Goal: Transaction & Acquisition: Download file/media

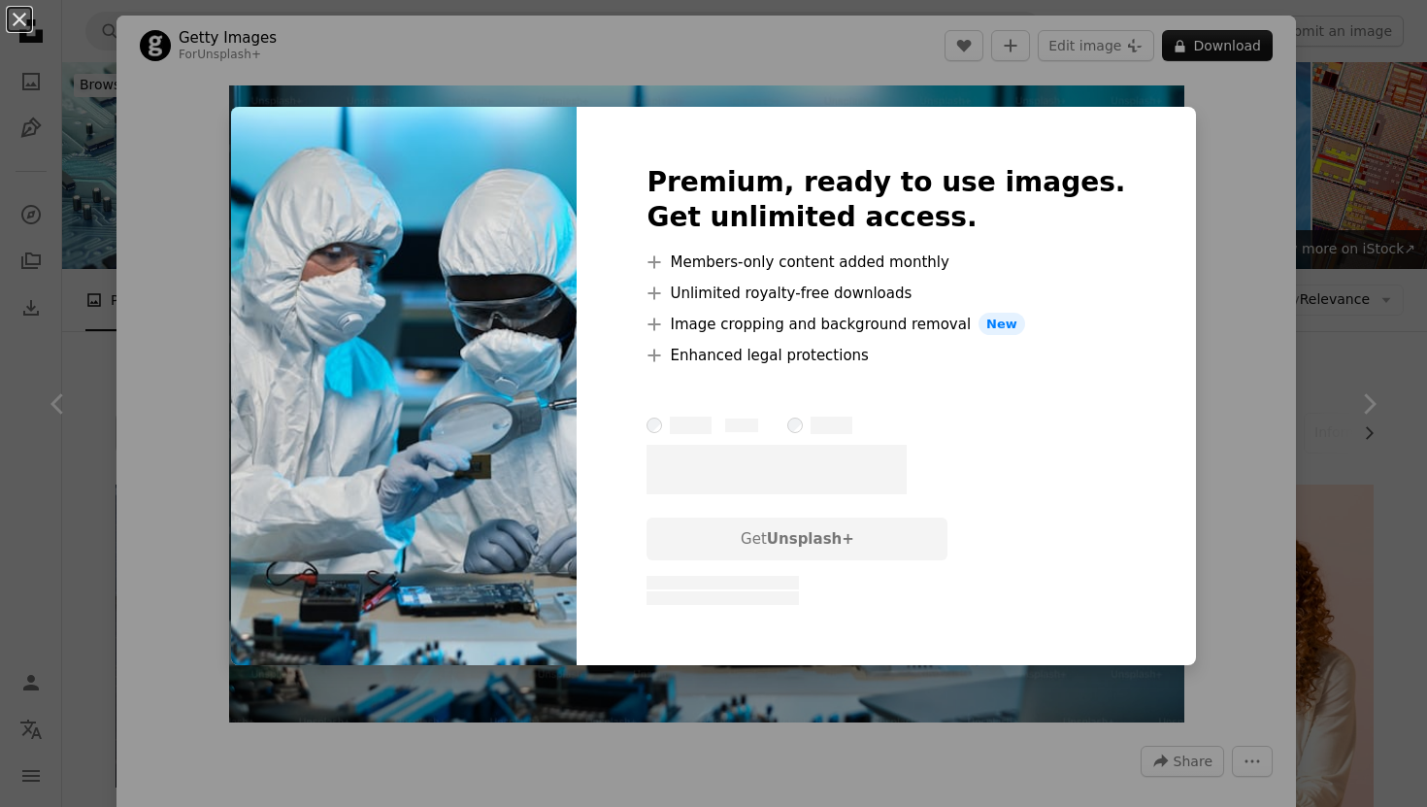
scroll to position [3185, 0]
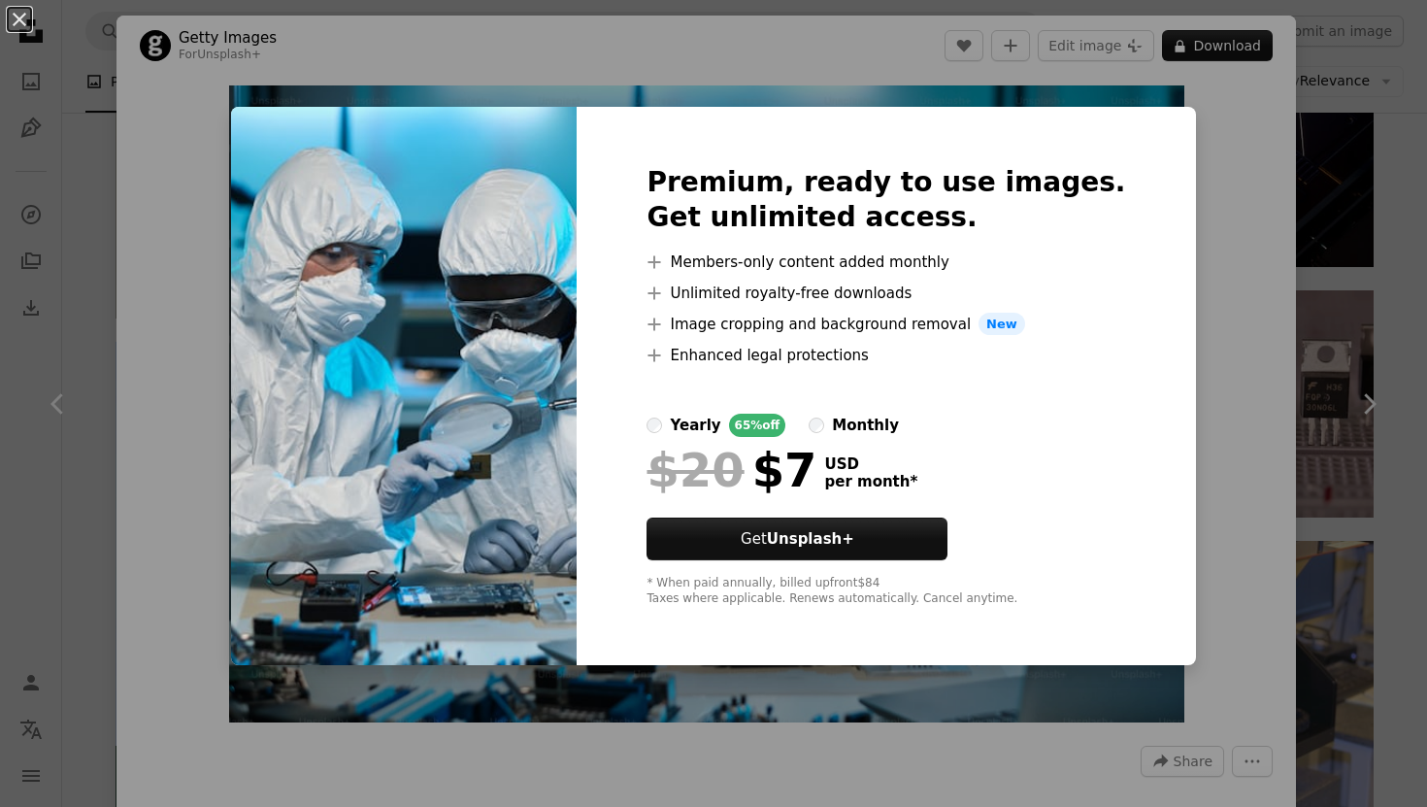
click at [1204, 265] on div "An X shape Premium, ready to use images. Get unlimited access. A plus sign Memb…" at bounding box center [713, 403] width 1427 height 807
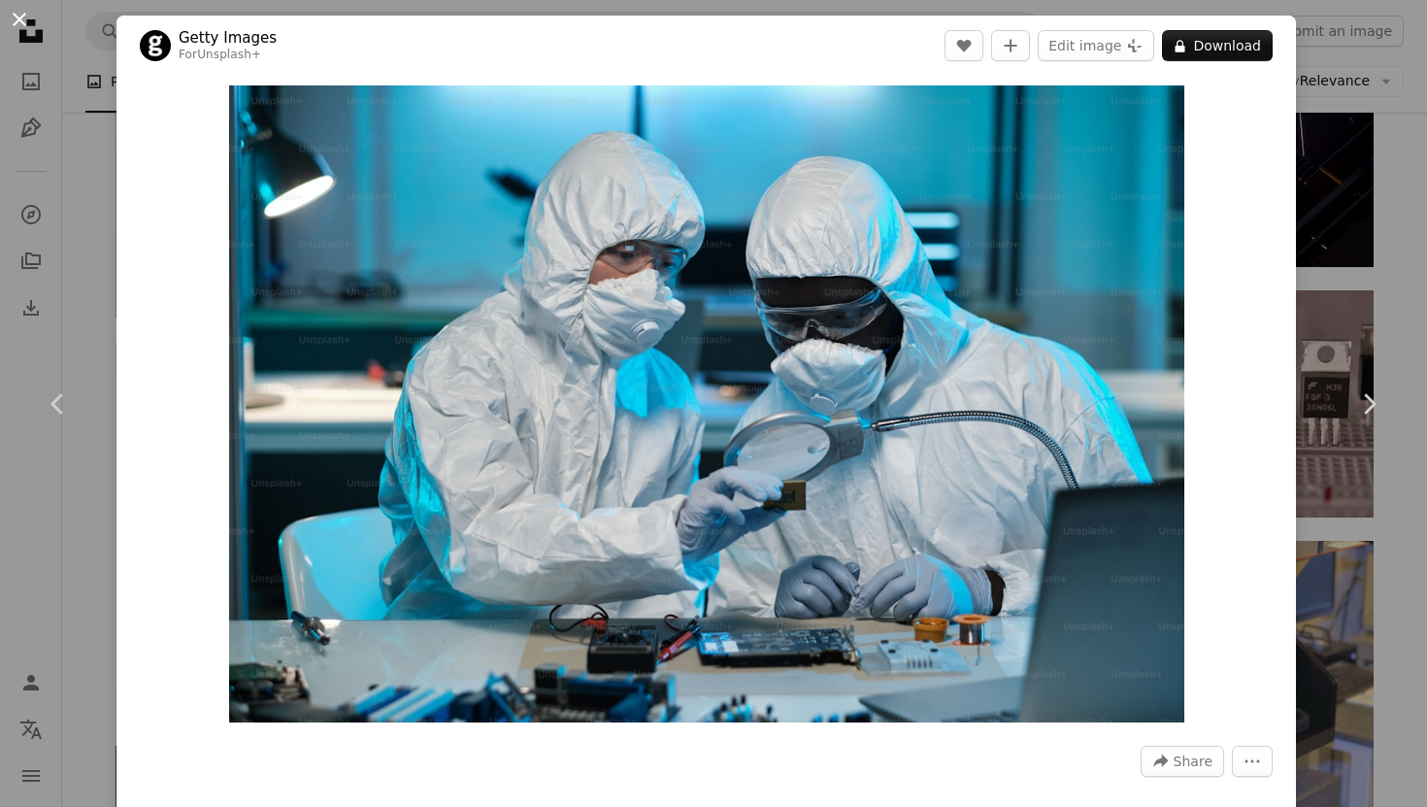
click at [15, 15] on button "An X shape" at bounding box center [19, 19] width 23 height 23
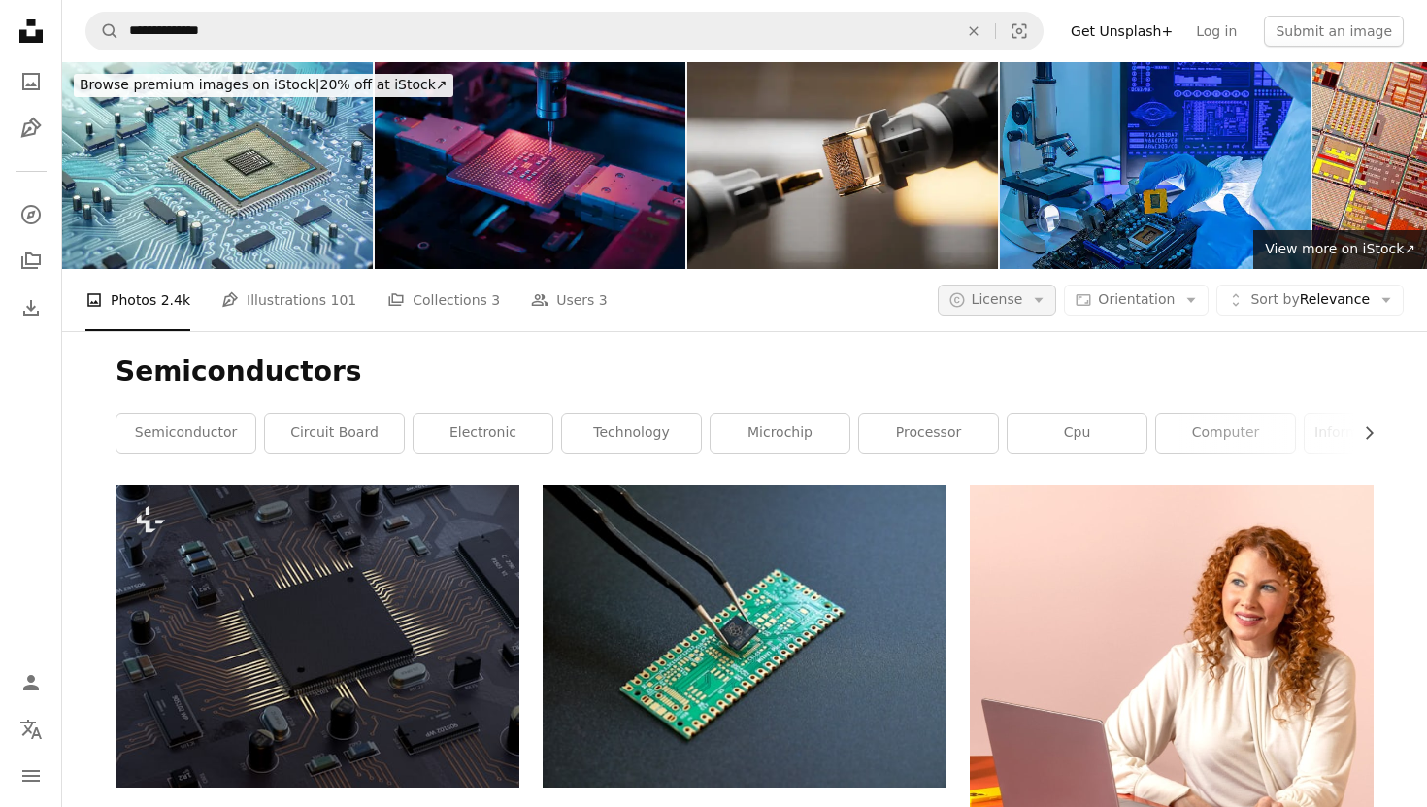
click at [1020, 295] on span "License" at bounding box center [997, 299] width 51 height 16
click at [1020, 458] on span "Free" at bounding box center [1048, 455] width 118 height 19
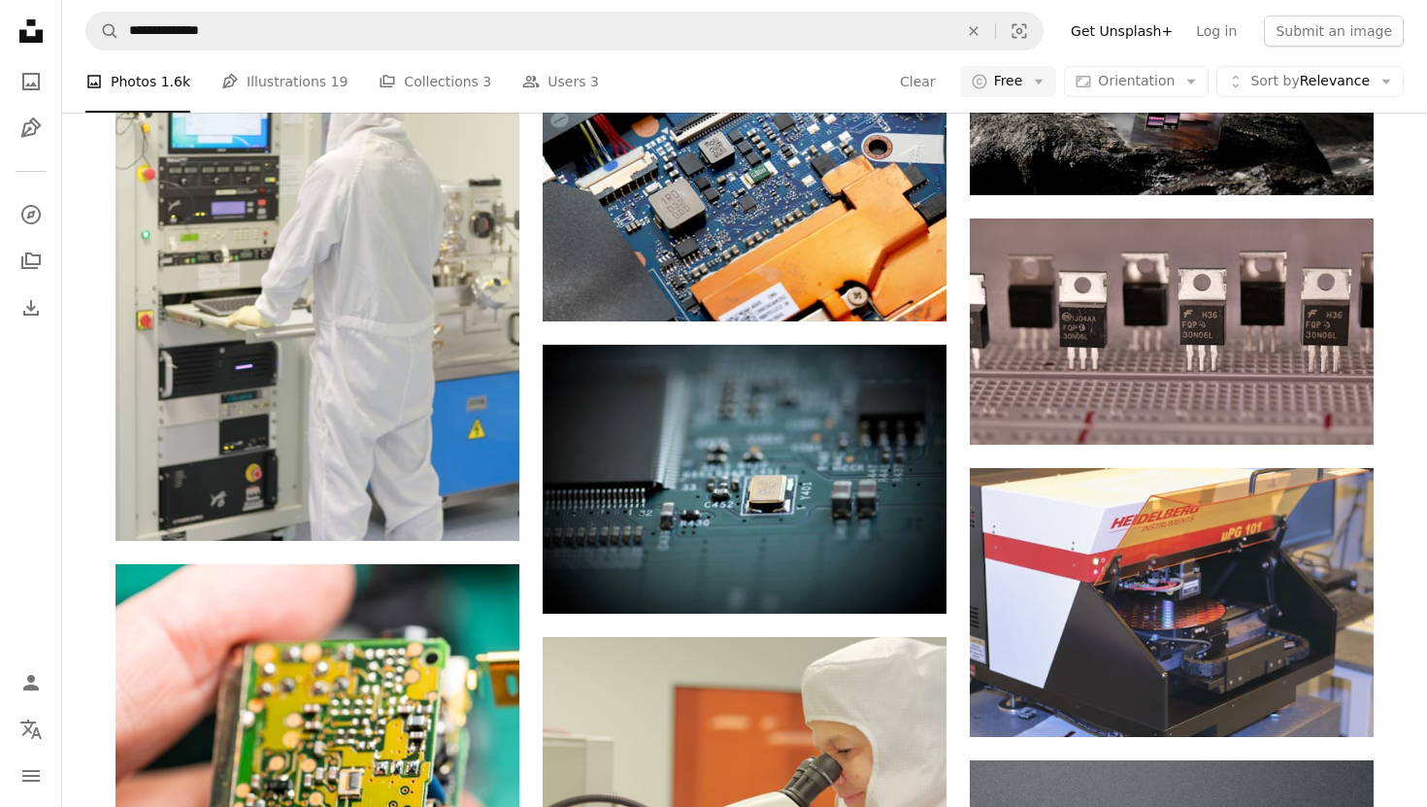
scroll to position [2354, 0]
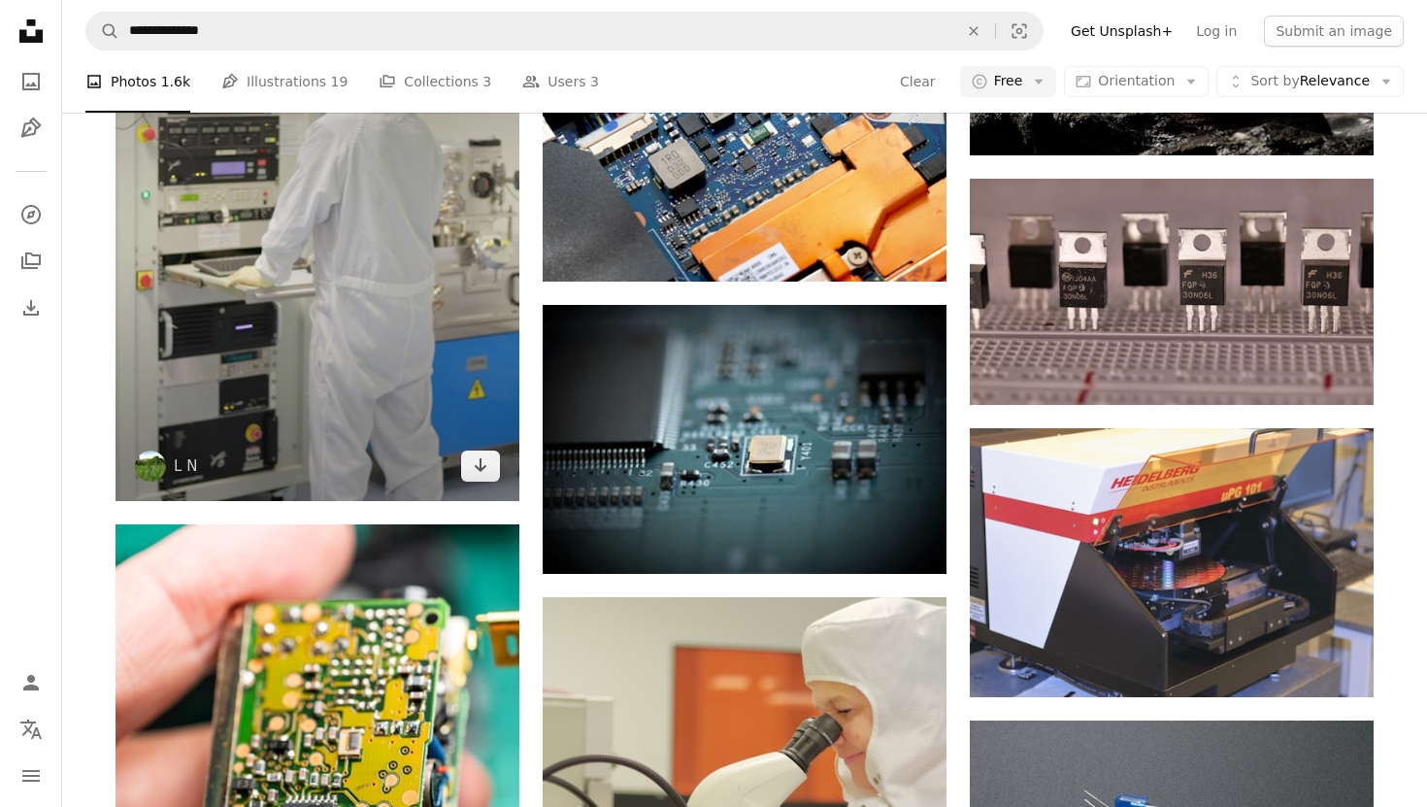
click at [399, 349] on img at bounding box center [318, 242] width 404 height 519
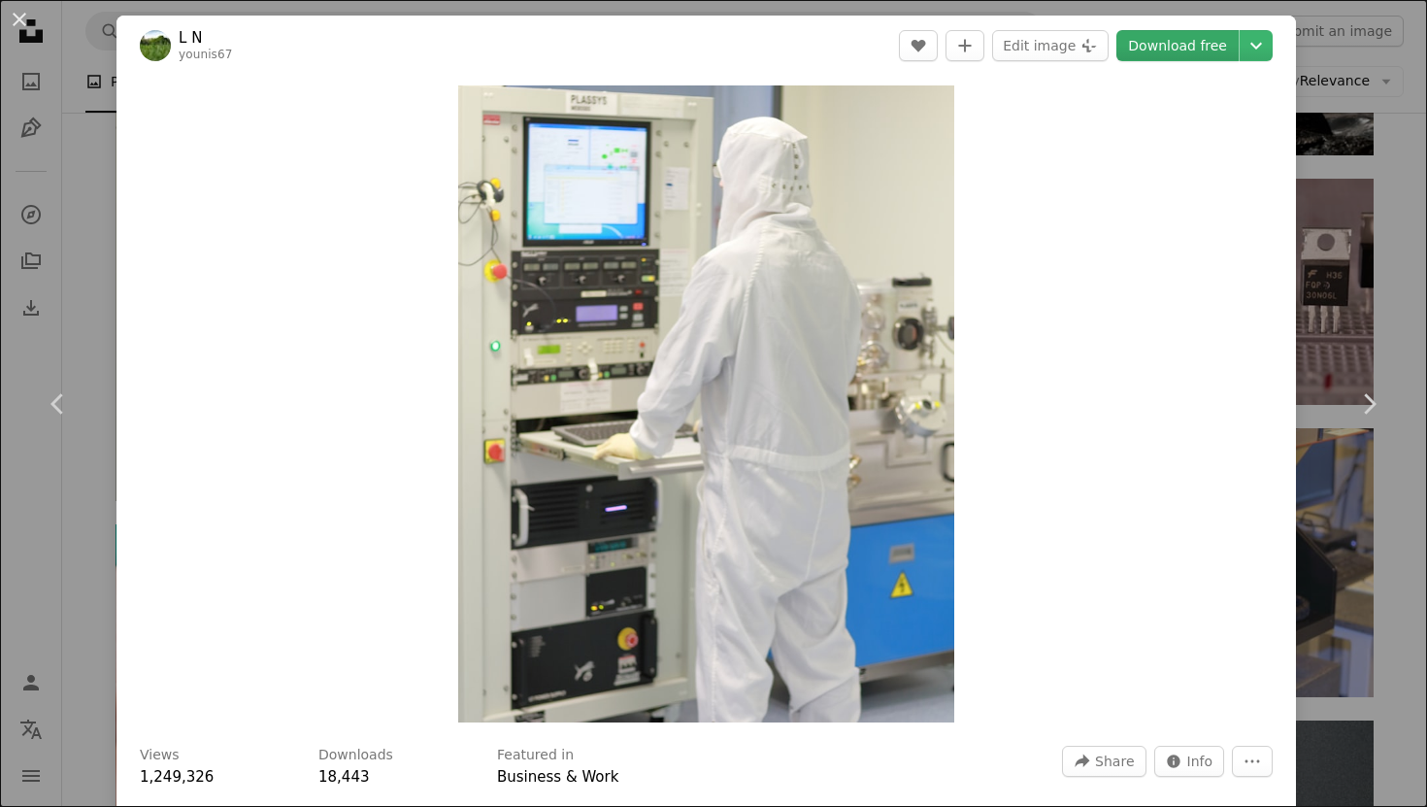
click at [1195, 51] on link "Download free" at bounding box center [1178, 45] width 122 height 31
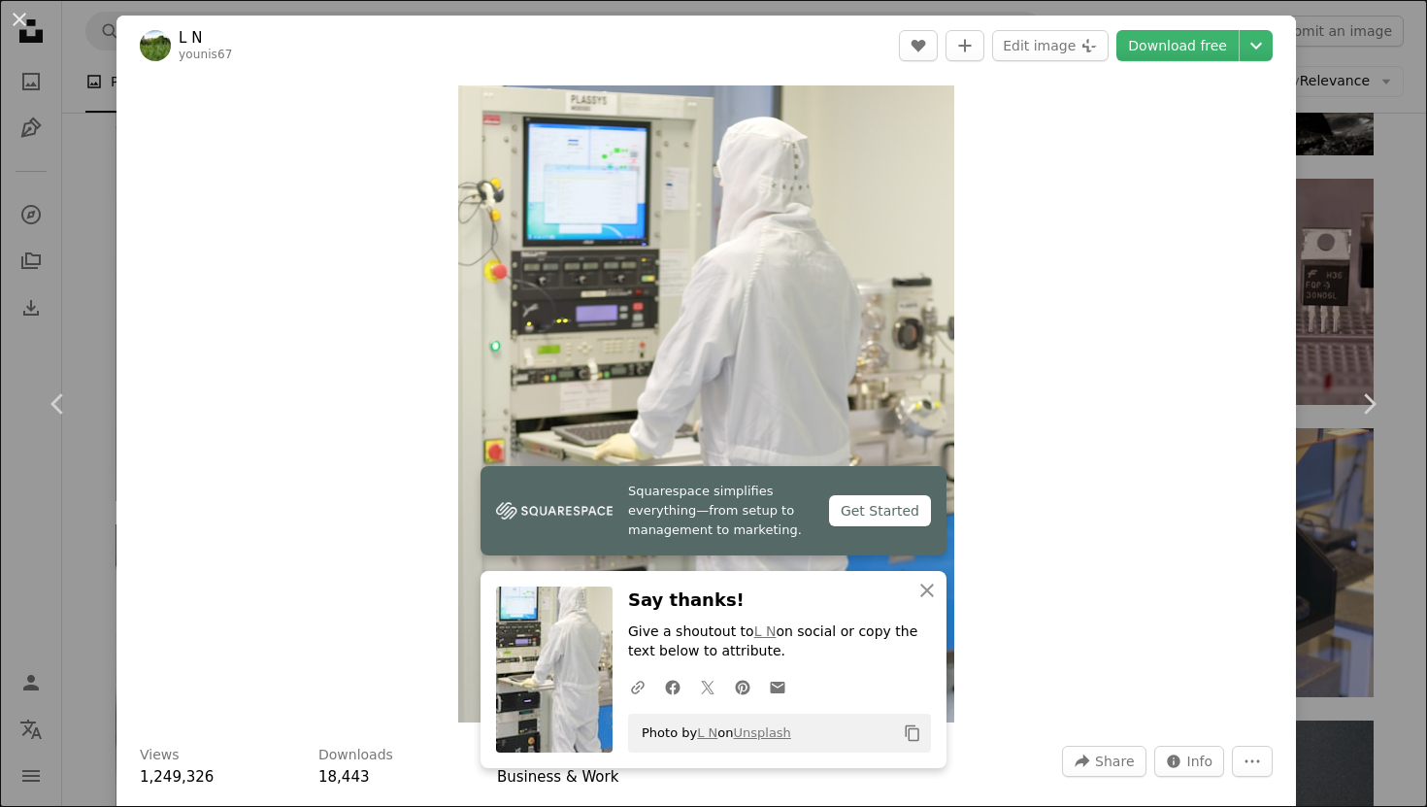
click at [1418, 111] on div "An X shape Chevron left Chevron right L N younis67 A heart A plus sign Edit ima…" at bounding box center [713, 403] width 1427 height 807
